Goal: Task Accomplishment & Management: Complete application form

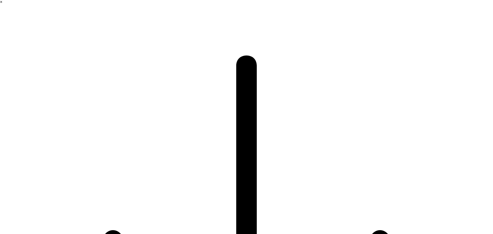
select select ""en""
select select ""1348695171700984260__LOOKUP__1635527639547x175194367885836100""
type input "katuyama"
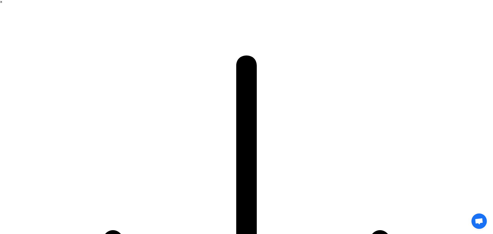
type input "kai"
select select ""other""
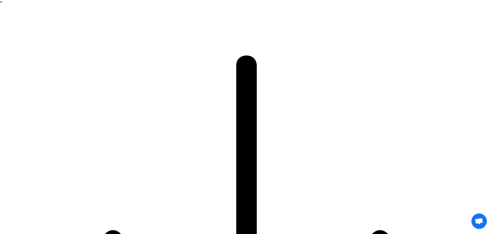
paste textarea "Why do customers add products to their cart but do not complete checkout?"
type textarea "Why do customers add products to their cart but do not complete checkout?"
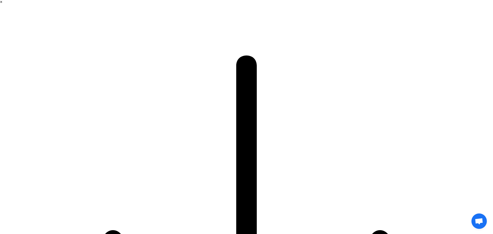
select select ""free0""
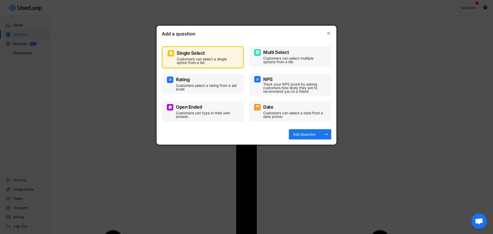
click at [269, 54] on div "Multi Select" at bounding box center [276, 52] width 26 height 5
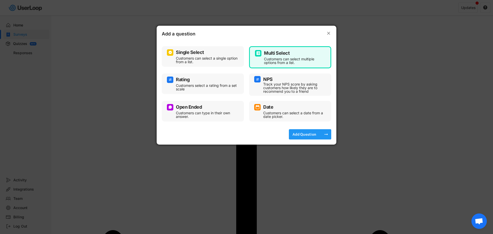
click at [301, 132] on div "Add Question" at bounding box center [304, 134] width 26 height 5
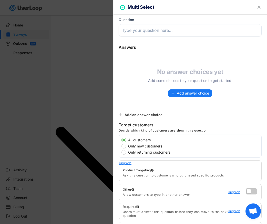
click at [258, 8] on text "" at bounding box center [259, 7] width 3 height 5
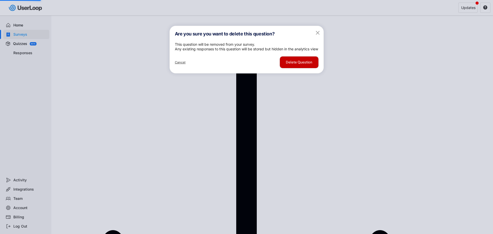
click at [305, 68] on button "Delete Question" at bounding box center [299, 62] width 38 height 12
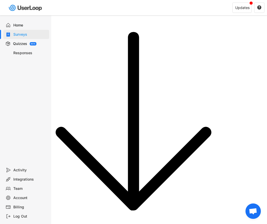
scroll to position [63, 0]
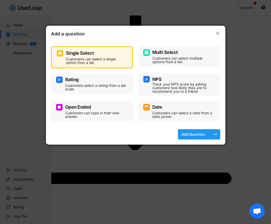
click at [193, 131] on div "Add Question" at bounding box center [194, 134] width 26 height 10
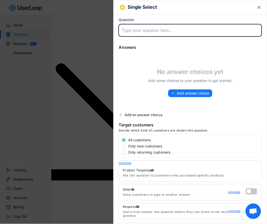
scroll to position [54, 0]
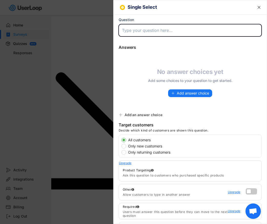
click at [151, 32] on input "input" at bounding box center [190, 30] width 143 height 12
paste input "What can we improve to make your shopping easier?"
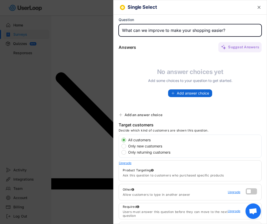
type input "What can we improve to make your shopping easier?"
click at [182, 93] on span "Add answer choice" at bounding box center [193, 93] width 32 height 4
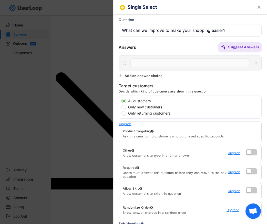
click at [153, 63] on input "input" at bounding box center [190, 62] width 119 height 9
paste input "Better price / discount options"
type input "Better price / discount options"
click at [144, 75] on div "Add an answer choice" at bounding box center [144, 75] width 38 height 5
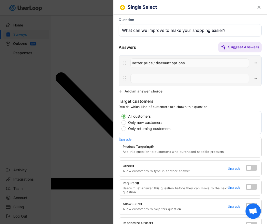
click at [135, 77] on input "input" at bounding box center [190, 78] width 119 height 9
paste input "Faster or more affordable shipping"
type input "Faster or more affordable shipping"
click at [131, 92] on div "Add an answer choice" at bounding box center [144, 91] width 38 height 5
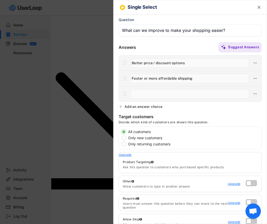
click at [142, 95] on input "input" at bounding box center [190, 93] width 119 height 9
paste input "More detailed product information"
type input "More detailed product information"
click at [134, 106] on div "Add an answer choice" at bounding box center [144, 106] width 38 height 5
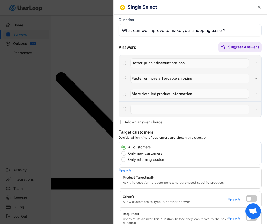
click at [150, 113] on input "input" at bounding box center [190, 108] width 119 height 9
paste input "More proof of product quality (reviews, videos, etc.)"
type input "More proof of product quality (reviews, videos, etc.)"
click at [139, 123] on div "Add an answer choice" at bounding box center [144, 122] width 38 height 5
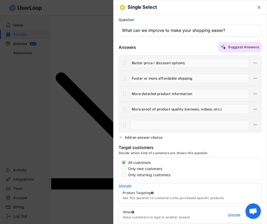
click at [140, 124] on input "input" at bounding box center [190, 124] width 119 height 9
paste input "More trust in payment & store security"
type input "More trust in payment & store security"
click at [125, 137] on div "Add an answer choice" at bounding box center [144, 137] width 38 height 5
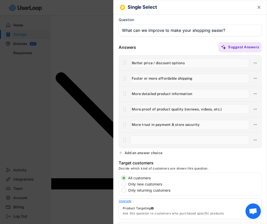
click at [151, 138] on input "input" at bounding box center [190, 139] width 119 height 9
paste input "Clearer return / exchange policy"
type input "Clearer return / exchange policy"
click at [127, 151] on div "Add an answer choice" at bounding box center [144, 152] width 38 height 5
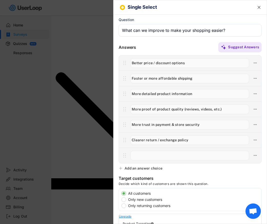
click at [139, 154] on input "input" at bounding box center [190, 155] width 119 height 9
paste input "Other (please specify)"
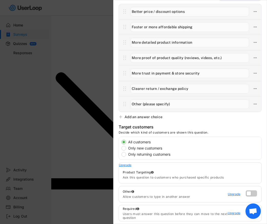
scroll to position [77, 0]
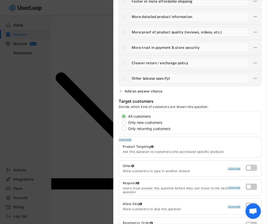
type input "Other (please specify)"
click at [246, 169] on label at bounding box center [250, 166] width 11 height 6
click at [0, 0] on input "checkbox" at bounding box center [0, 0] width 0 height 0
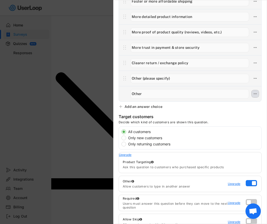
click at [253, 92] on icon at bounding box center [255, 93] width 5 height 5
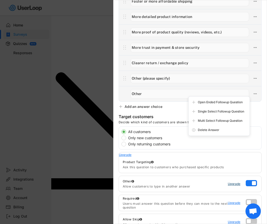
click at [233, 184] on div "Upgrade" at bounding box center [235, 183] width 15 height 3
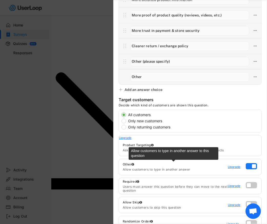
scroll to position [103, 0]
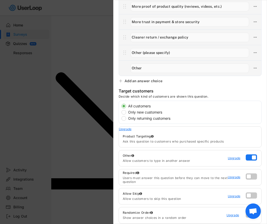
click at [251, 160] on div at bounding box center [252, 158] width 13 height 8
click at [250, 158] on label at bounding box center [250, 156] width 11 height 6
click at [0, 0] on input "checkbox" at bounding box center [0, 0] width 0 height 0
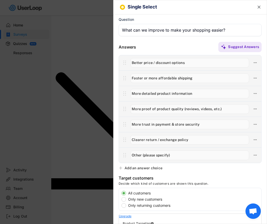
scroll to position [0, 0]
click at [172, 157] on input "input" at bounding box center [190, 155] width 119 height 9
drag, startPoint x: 141, startPoint y: 155, endPoint x: 123, endPoint y: 155, distance: 18.7
click at [123, 155] on div at bounding box center [190, 155] width 143 height 15
paste input "If you selected ‘Other’ above, please tell us more:"
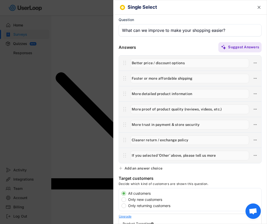
drag, startPoint x: 222, startPoint y: 157, endPoint x: 119, endPoint y: 155, distance: 103.2
click at [119, 155] on div at bounding box center [190, 155] width 143 height 15
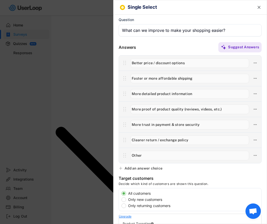
type input "Other"
click at [258, 6] on text "" at bounding box center [259, 7] width 3 height 5
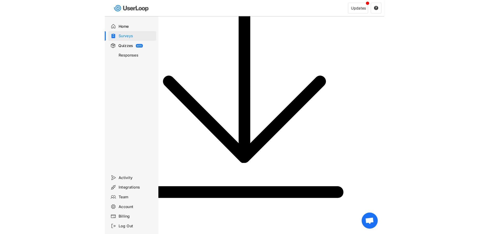
scroll to position [44, 0]
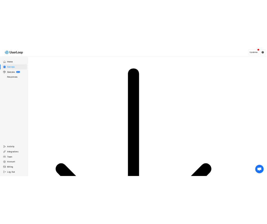
scroll to position [26, 0]
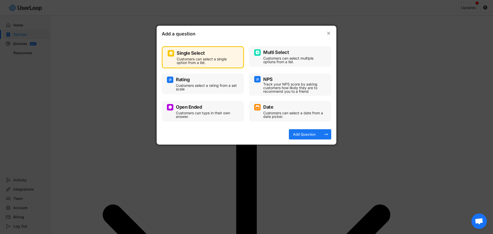
click at [215, 110] on div "Open Ended Customers can type in their own answer." at bounding box center [203, 110] width 72 height 15
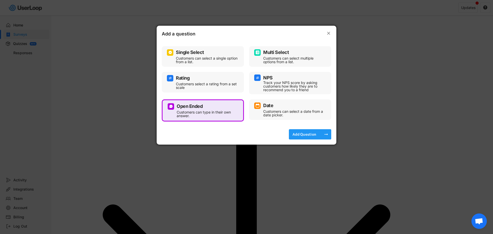
click at [267, 134] on div "Add Question" at bounding box center [304, 134] width 26 height 5
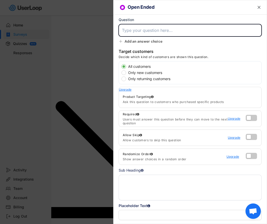
click at [171, 30] on input "input" at bounding box center [190, 30] width 143 height 12
paste input "If you selected “Other” above, please tell us more."
type input "If you selected “Other” above, please tell us more."
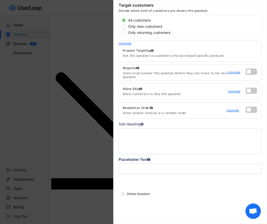
scroll to position [0, 0]
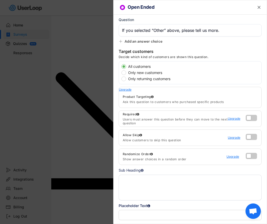
click at [120, 41] on use at bounding box center [121, 41] width 4 height 4
click at [121, 41] on icon at bounding box center [121, 41] width 4 height 4
click at [157, 211] on input "input" at bounding box center [190, 215] width 143 height 10
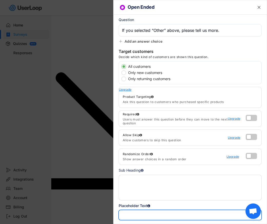
paste input "We’d love to hear your thoughts!"
type input "We’d love to hear your thoughts!"
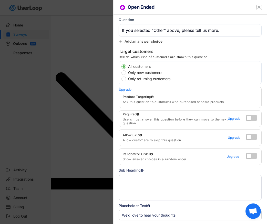
click at [258, 8] on text "" at bounding box center [259, 7] width 3 height 5
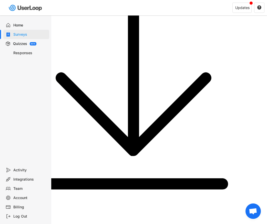
type input "If you selected “Other” above, please tell us more."
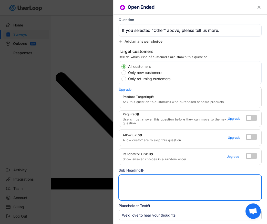
click at [134, 188] on textarea at bounding box center [190, 187] width 143 height 26
paste textarea "Your feedback will help us improve your shopping experience."
type textarea "Your feedback will help us improve your shopping experience."
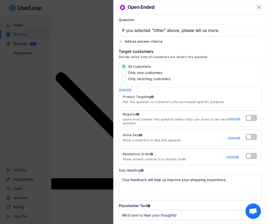
click at [258, 6] on text "" at bounding box center [259, 7] width 3 height 5
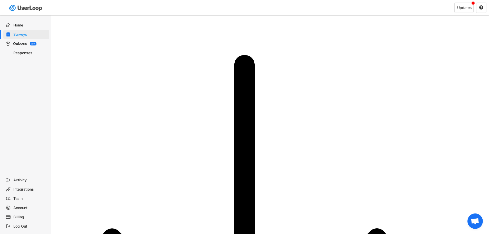
select select ""weekly""
select select "1348695171700984260__LOOKUP__1758892940983x917728528797779000"
select select ""daily""
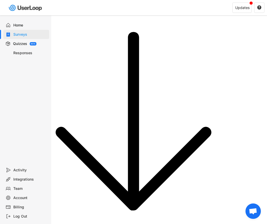
click at [7, 91] on div "Home Surveys Quizzes BETA Responses" at bounding box center [25, 90] width 51 height 150
click at [21, 36] on div "Surveys" at bounding box center [30, 34] width 34 height 5
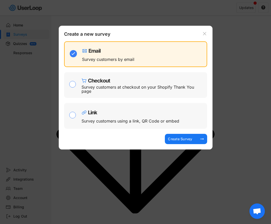
click at [150, 28] on div "Create a new survey Email Survey customers by email Checkout Survey customers a…" at bounding box center [136, 88] width 154 height 124
click at [206, 32] on icon at bounding box center [204, 33] width 5 height 5
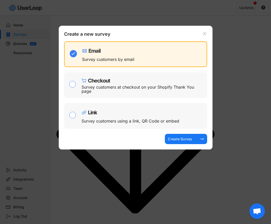
click at [101, 115] on div "Link Survey customers using a link, QR Code or embed" at bounding box center [143, 115] width 123 height 21
checkbox input "false"
checkbox input "true"
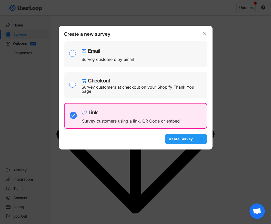
click at [182, 140] on div "Create Survey" at bounding box center [181, 138] width 26 height 5
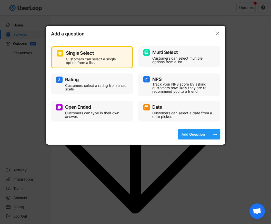
click at [193, 138] on div "Add Question" at bounding box center [194, 134] width 26 height 10
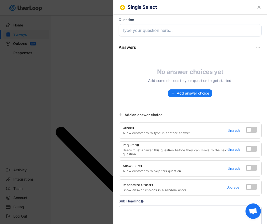
click at [184, 28] on input "input" at bounding box center [190, 30] width 143 height 12
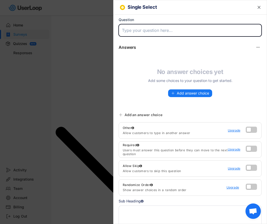
paste input "What stopped you from completing your purchase today?"
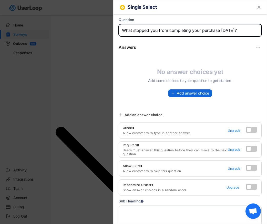
type input "What stopped you from completing your purchase today?"
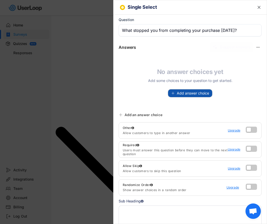
click at [193, 92] on span "Add answer choice" at bounding box center [193, 93] width 32 height 4
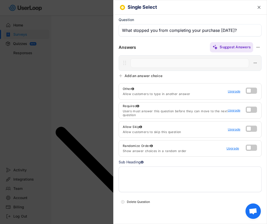
click at [174, 65] on input "input" at bounding box center [190, 62] width 119 height 9
paste input "Better price / discount options"
type input "Better price / discount options"
click at [162, 75] on div "Add an answer choice" at bounding box center [144, 75] width 38 height 5
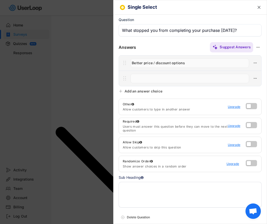
click at [150, 77] on input "input" at bounding box center [190, 78] width 119 height 9
paste input "Faster or more affordable shipping"
type input "Faster or more affordable shipping"
click at [140, 92] on div "Add an answer choice" at bounding box center [144, 91] width 38 height 5
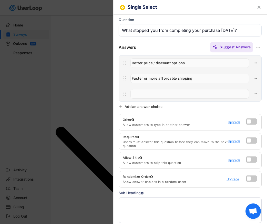
click at [175, 93] on input "input" at bounding box center [190, 93] width 119 height 9
paste input "More detailed product information"
type input "More detailed product information"
click at [156, 107] on div "Add an answer choice" at bounding box center [144, 106] width 38 height 5
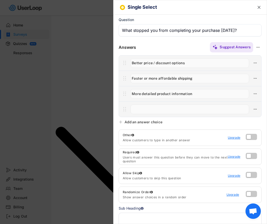
click at [161, 109] on input "input" at bounding box center [190, 108] width 119 height 9
paste input "More proof of product quality (reviews, videos, etc.)"
type input "More proof of product quality (reviews, videos, etc.)"
click at [140, 121] on div "Add an answer choice" at bounding box center [144, 122] width 38 height 5
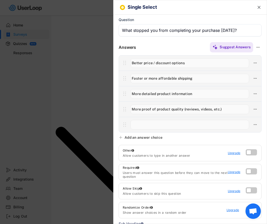
click at [155, 125] on input "input" at bounding box center [190, 124] width 119 height 9
paste input "More trust in payment & store security"
type input "More trust in payment & store security"
click at [138, 138] on div "Add an answer choice" at bounding box center [144, 137] width 38 height 5
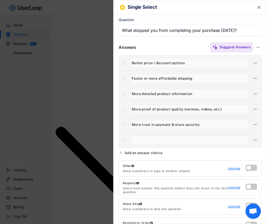
paste input "Clearer return / exchange policy"
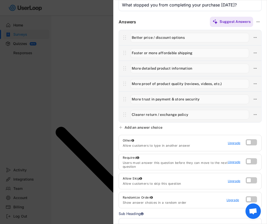
scroll to position [26, 0]
type input "Clearer return / exchange policy"
click at [143, 126] on div "Add an answer choice" at bounding box center [144, 127] width 38 height 5
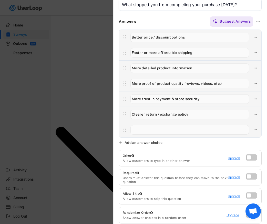
click at [155, 132] on input "input" at bounding box center [190, 129] width 119 height 9
paste input "Other"
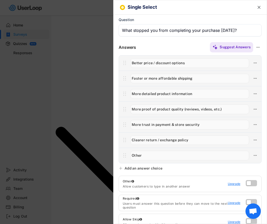
type input "Other"
click at [258, 8] on text "" at bounding box center [259, 7] width 3 height 5
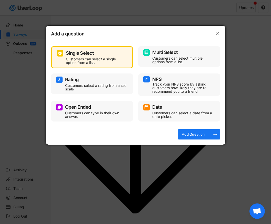
click at [92, 106] on div "Open Ended" at bounding box center [92, 107] width 72 height 6
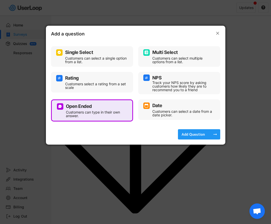
click at [189, 134] on div "Add Question" at bounding box center [194, 134] width 26 height 5
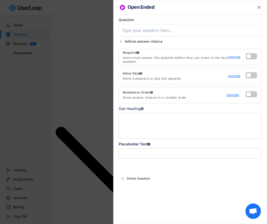
click at [139, 32] on input "input" at bounding box center [190, 30] width 143 height 12
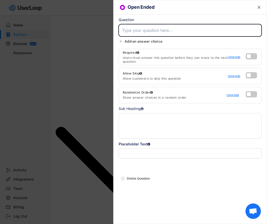
paste input "If you selected “Other” above, please tell us more"
type input "If you selected “Other” above, please tell us more"
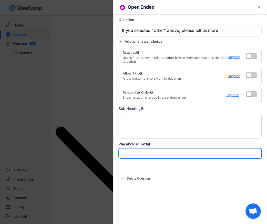
click at [164, 154] on input "input" at bounding box center [190, 153] width 143 height 10
paste input "We’d love to hear your thoughts!"
type input "We’d love to hear your thoughts!"
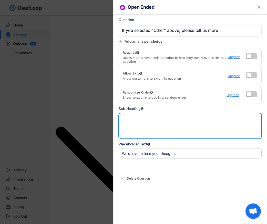
click at [172, 123] on textarea at bounding box center [190, 126] width 143 height 26
paste textarea "Your feedback will help us improve your shopping experience."
type textarea "Your feedback will help us improve your shopping experience."
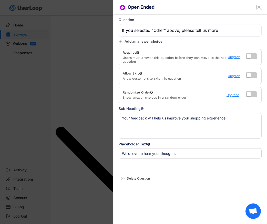
click at [260, 9] on text "" at bounding box center [259, 7] width 3 height 5
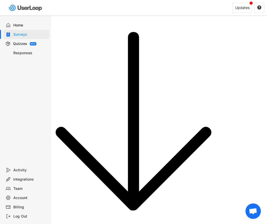
select select
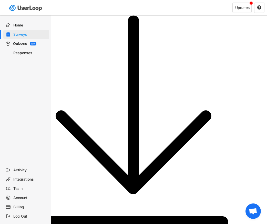
scroll to position [26, 0]
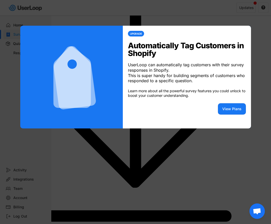
click at [224, 146] on div at bounding box center [135, 112] width 271 height 224
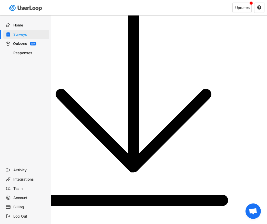
scroll to position [0, 0]
